Goal: Check status: Check status

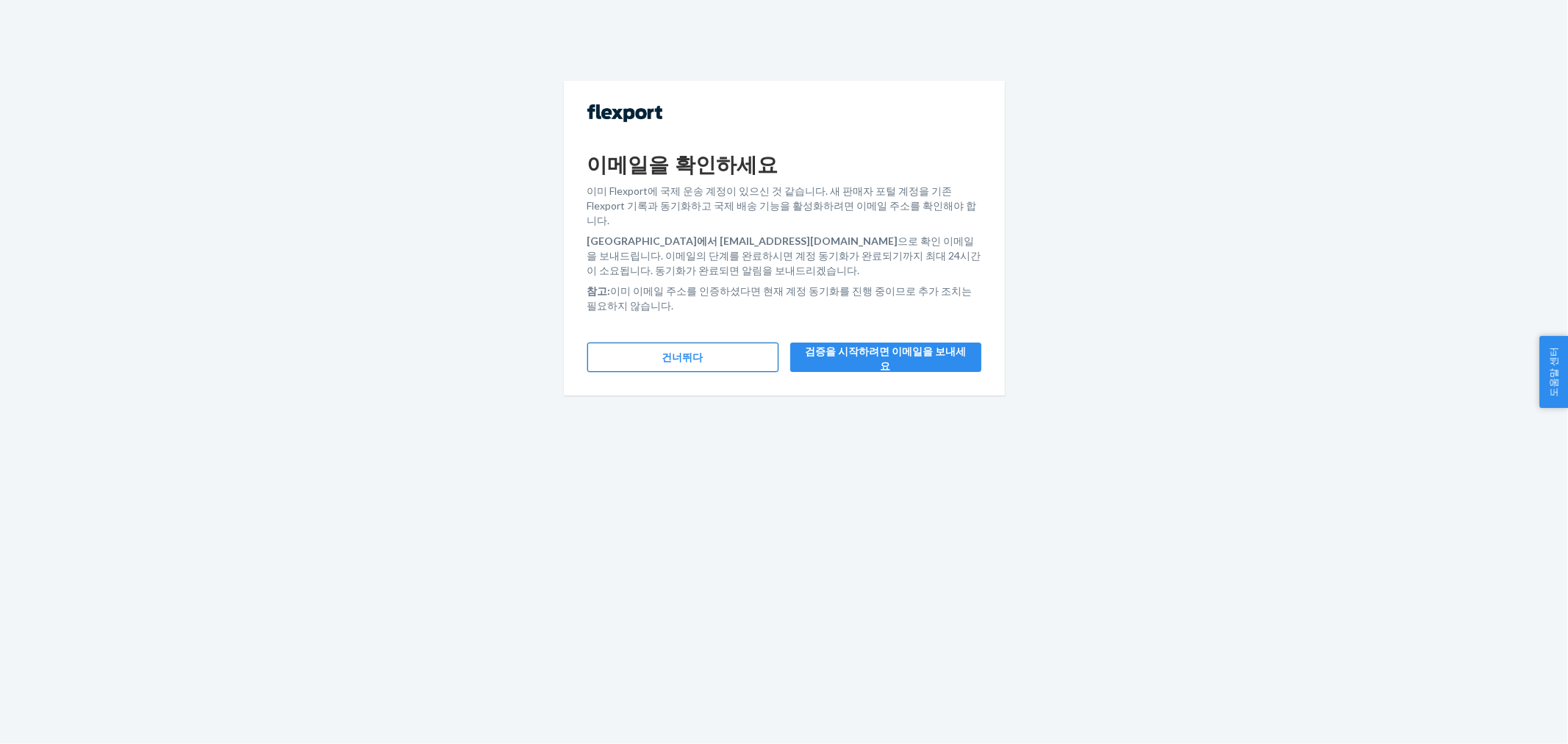
click at [638, 347] on button "건너뛰다" at bounding box center [683, 357] width 191 height 29
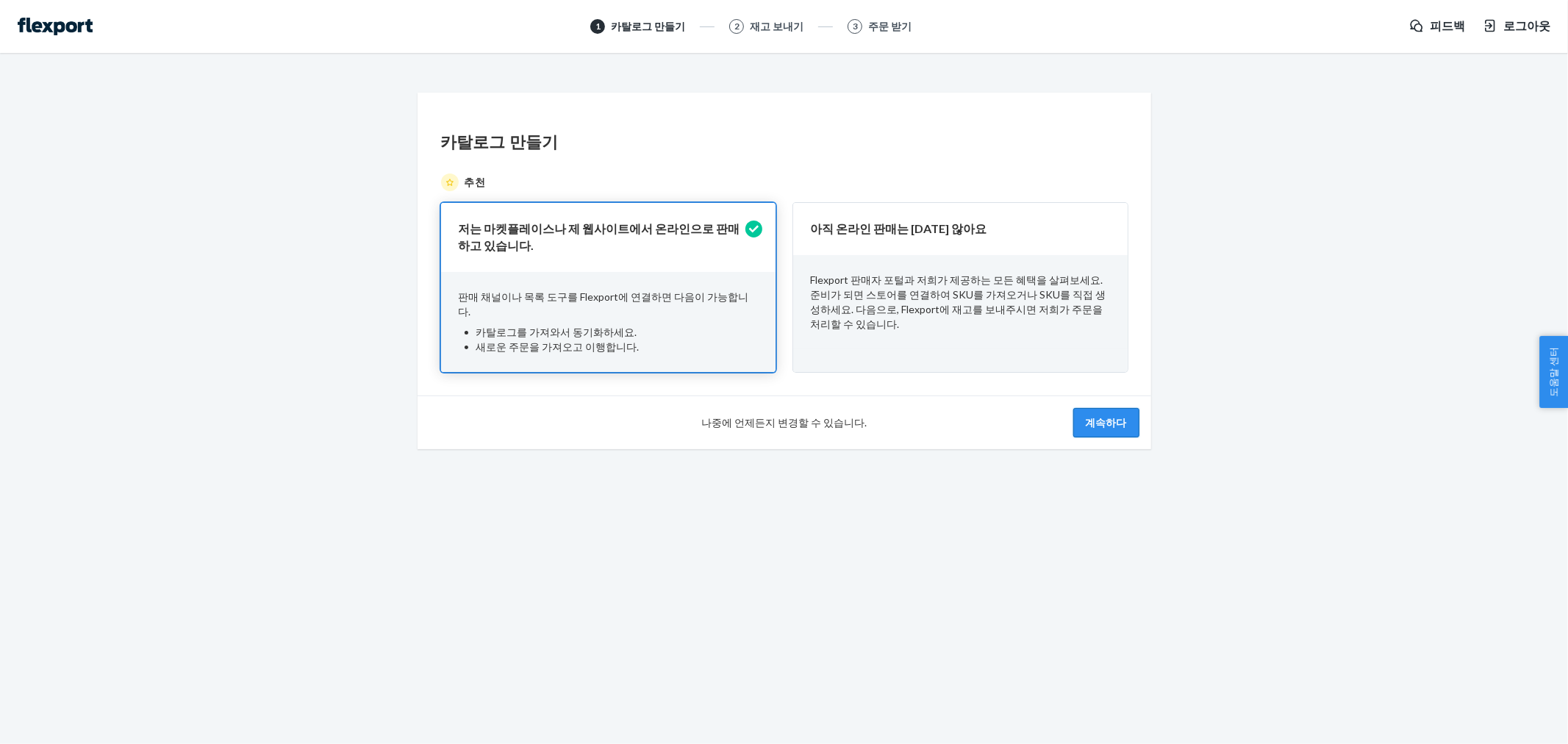
click at [1112, 414] on button "계속하다" at bounding box center [1107, 423] width 66 height 29
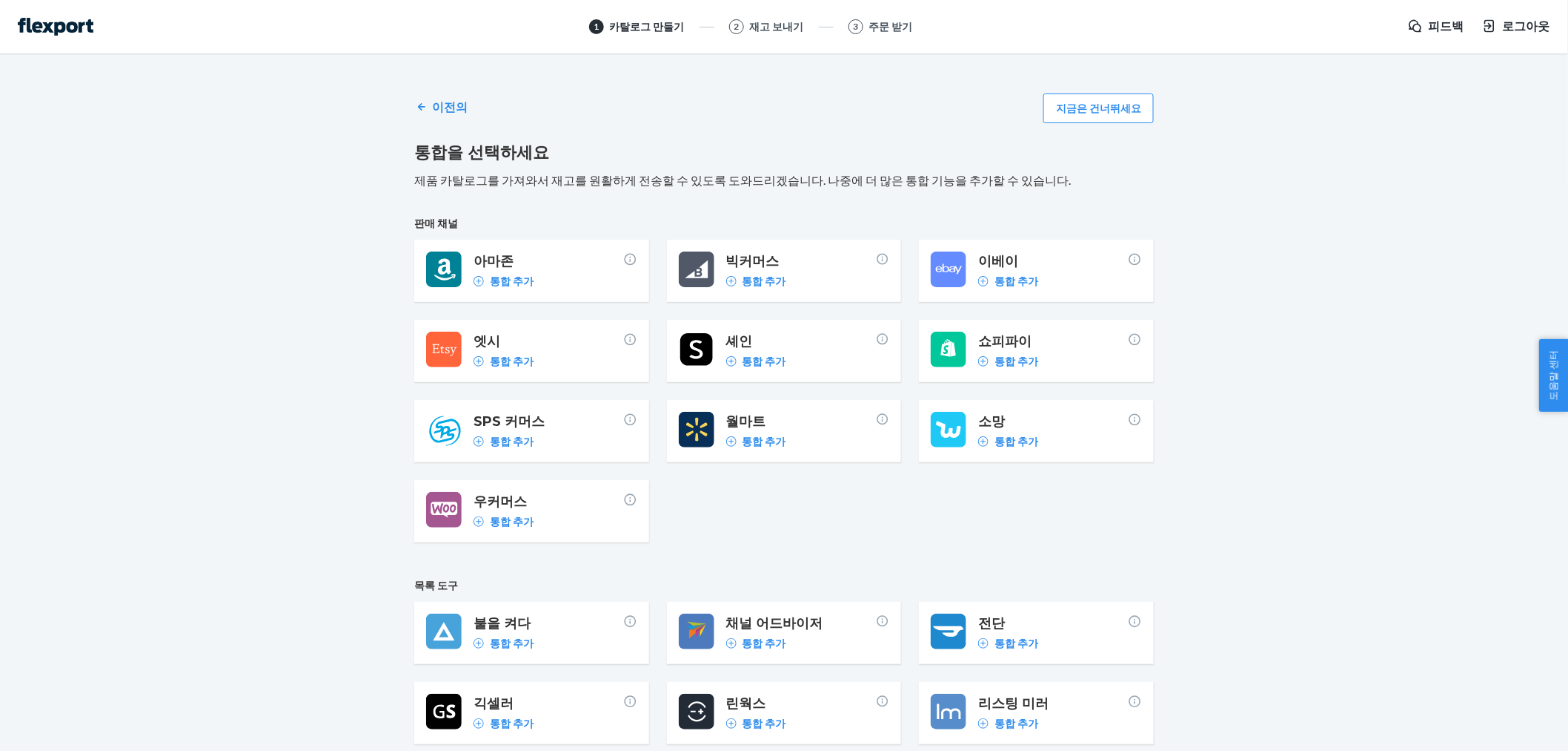
click at [1112, 83] on div "이전의 지금은 건너뛰세요 통합을 선택하세요 제품 카탈로그를 가져와서 재고를 원활하게 전송할 수 있도록 도와드리겠습니다. 나중에 더 많은 통합 …" at bounding box center [784, 543] width 740 height 923
click at [1108, 103] on font "지금은 건너뛰세요" at bounding box center [1098, 107] width 86 height 13
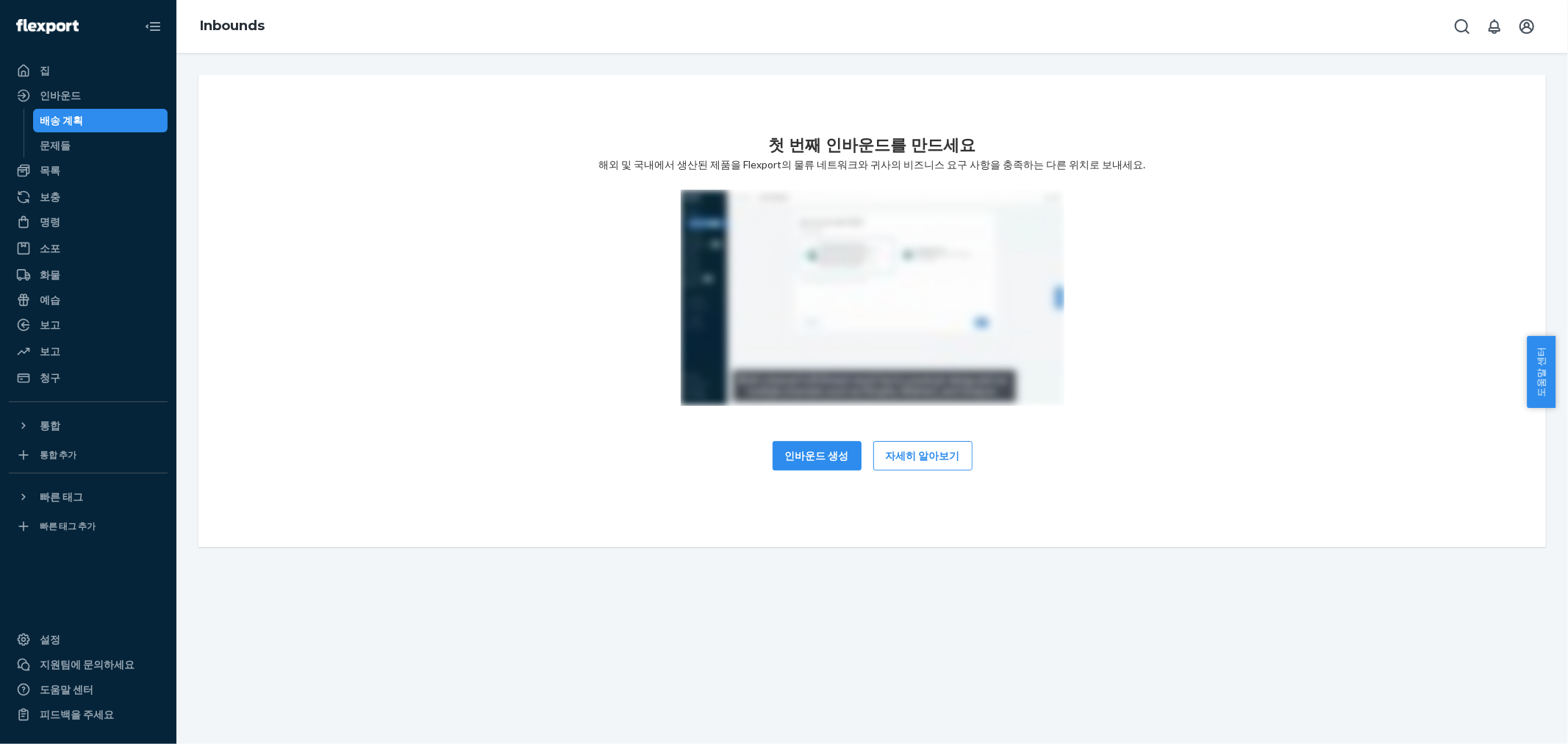
drag, startPoint x: 1237, startPoint y: 214, endPoint x: 172, endPoint y: 324, distance: 1070.7
click at [1120, 215] on div "첫 번째 인바운드를 만드세요 해외 및 국내에서 생산된 제품을 Flexport의 물류 네트워크와 귀사의 비즈니스 요구 사항을 충족하는 다른 위치…" at bounding box center [871, 310] width 1324 height 354
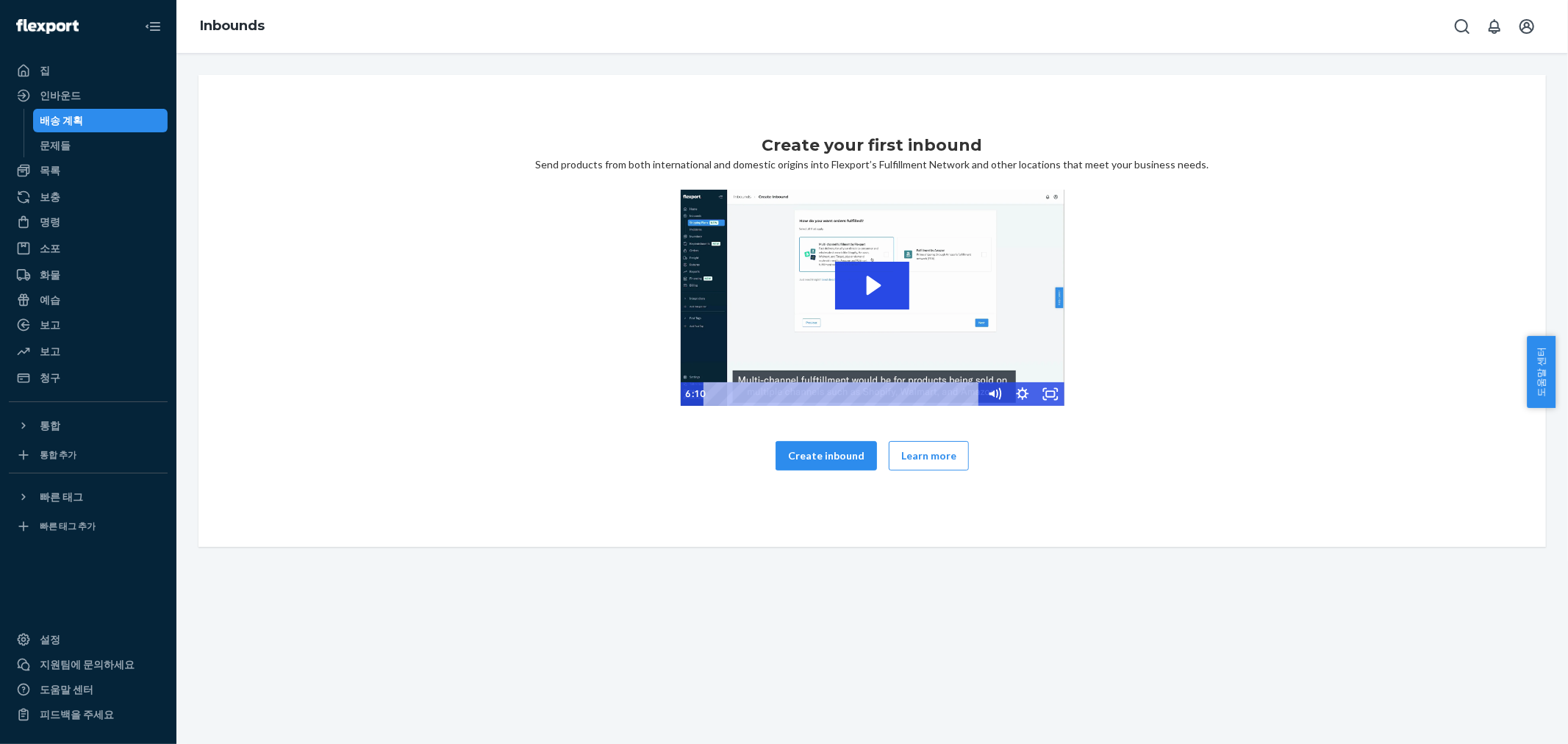
drag, startPoint x: 299, startPoint y: 239, endPoint x: 604, endPoint y: 243, distance: 305.0
drag, startPoint x: 604, startPoint y: 243, endPoint x: 839, endPoint y: 117, distance: 266.6
click at [74, 243] on div "Parcel" at bounding box center [89, 248] width 156 height 21
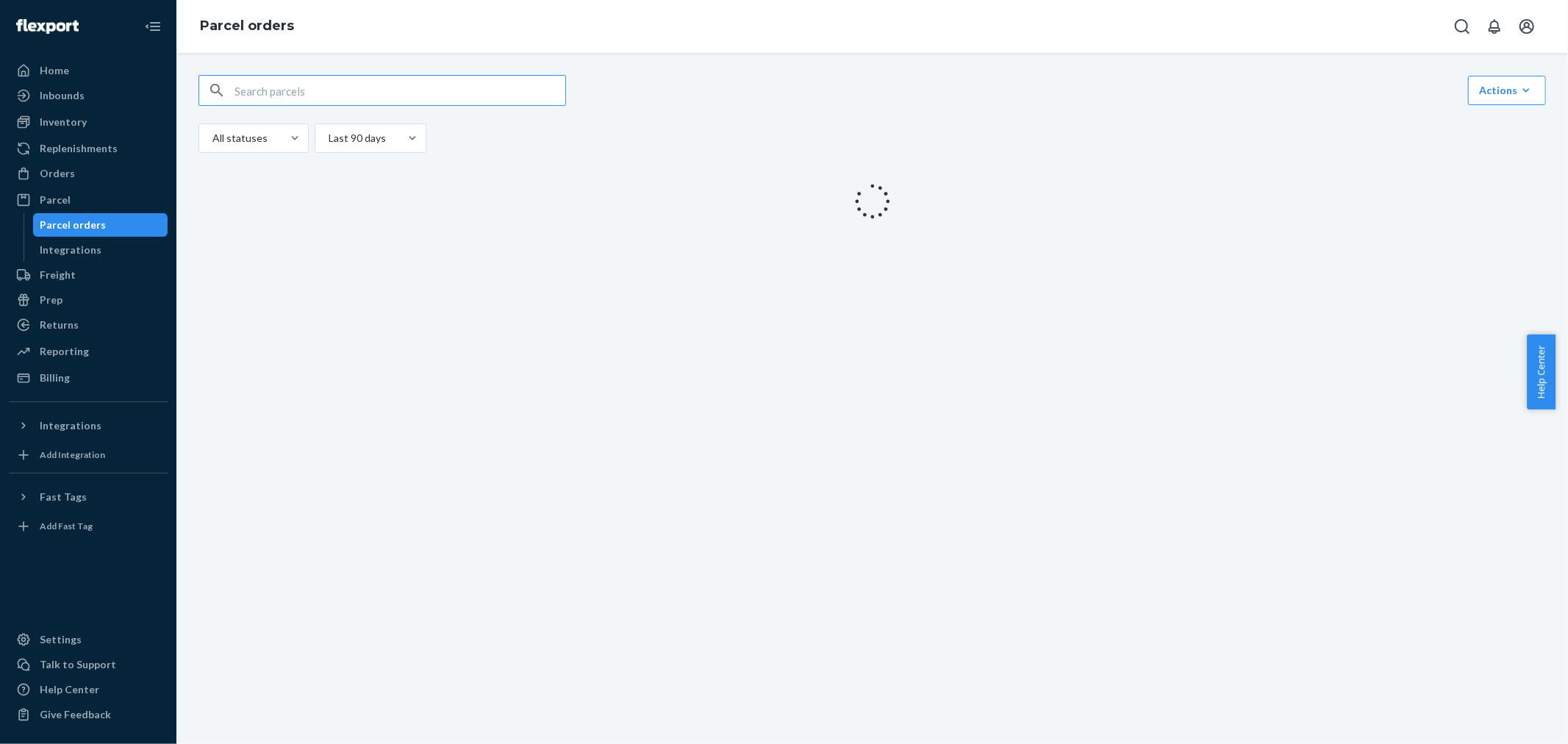
click at [452, 90] on input "text" at bounding box center [400, 91] width 331 height 29
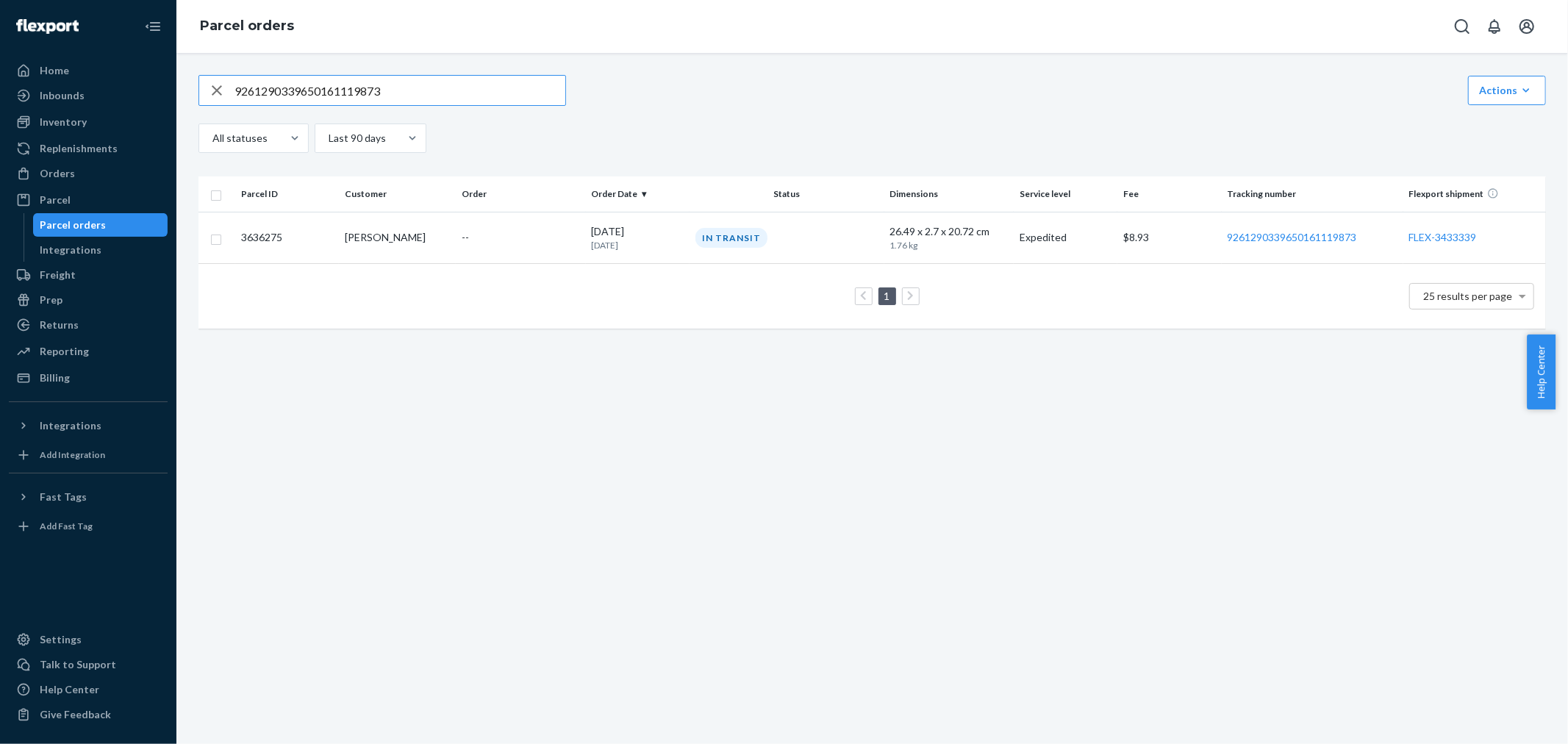
type input "9261290339650161119873"
click at [797, 222] on td "In Transit" at bounding box center [786, 237] width 194 height 52
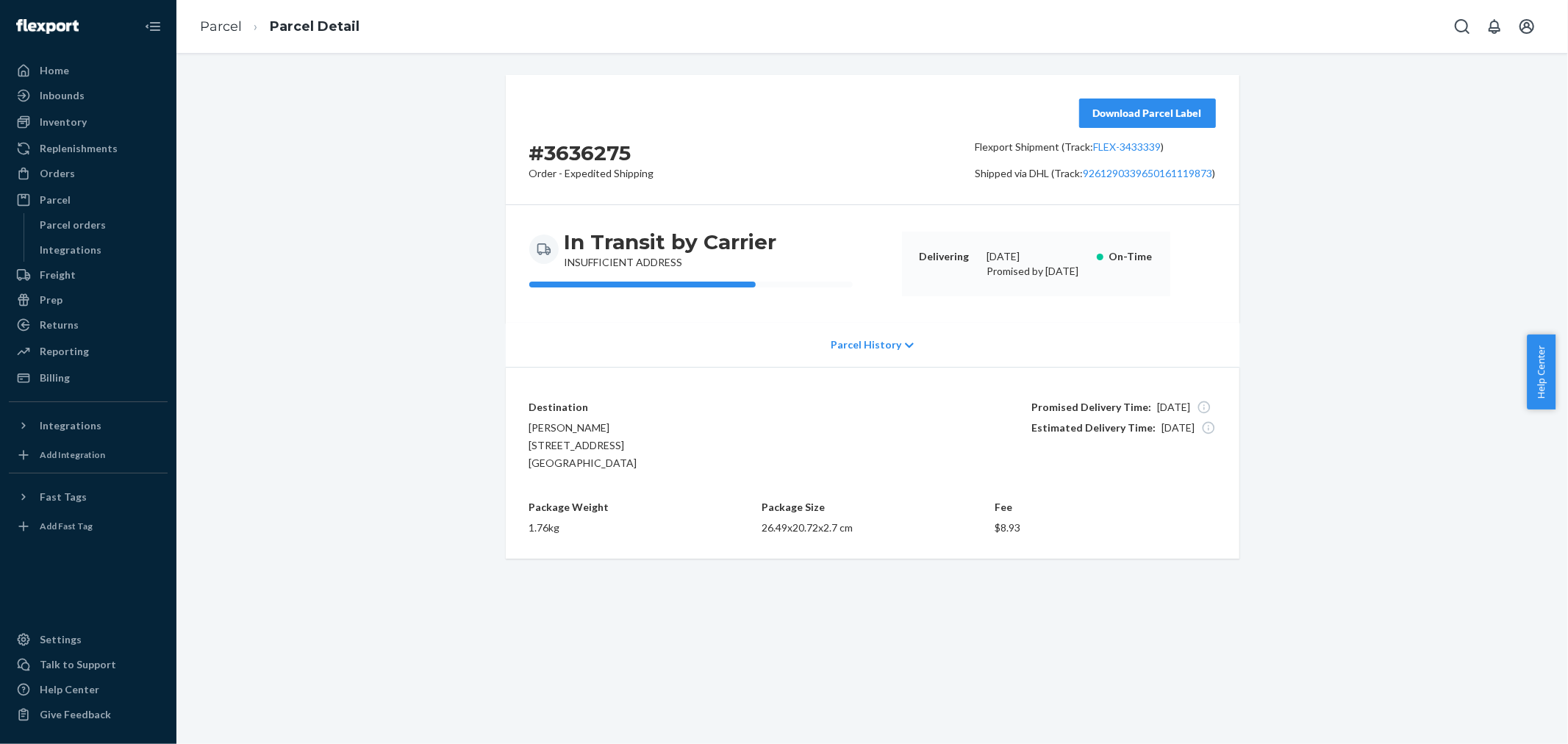
click at [857, 348] on p "Parcel History" at bounding box center [866, 344] width 70 height 15
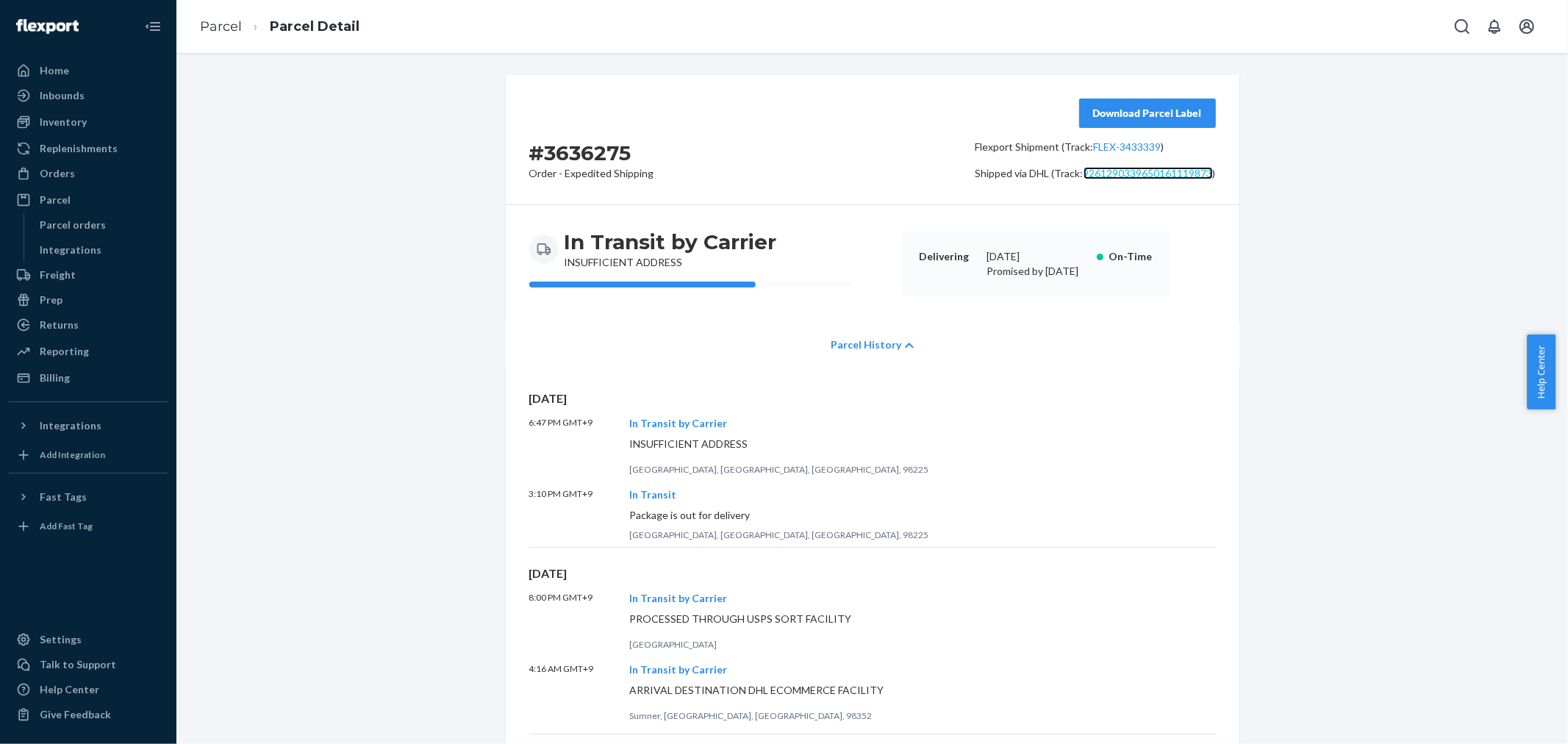
click at [1121, 178] on link "9261290339650161119873" at bounding box center [1148, 173] width 129 height 13
click at [1143, 120] on button "Download Parcel Label" at bounding box center [1148, 113] width 137 height 29
